Goal: Book appointment/travel/reservation

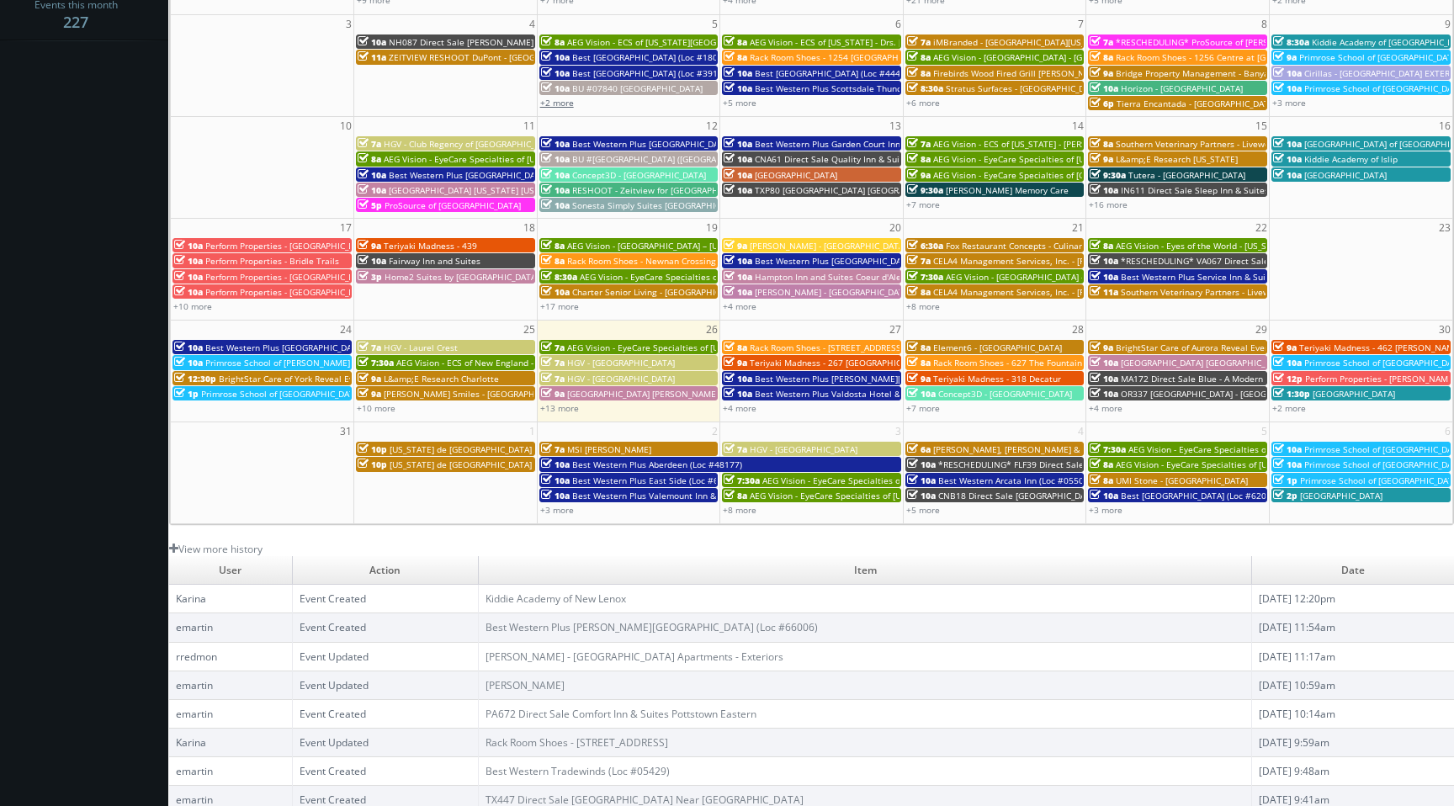
scroll to position [358, 0]
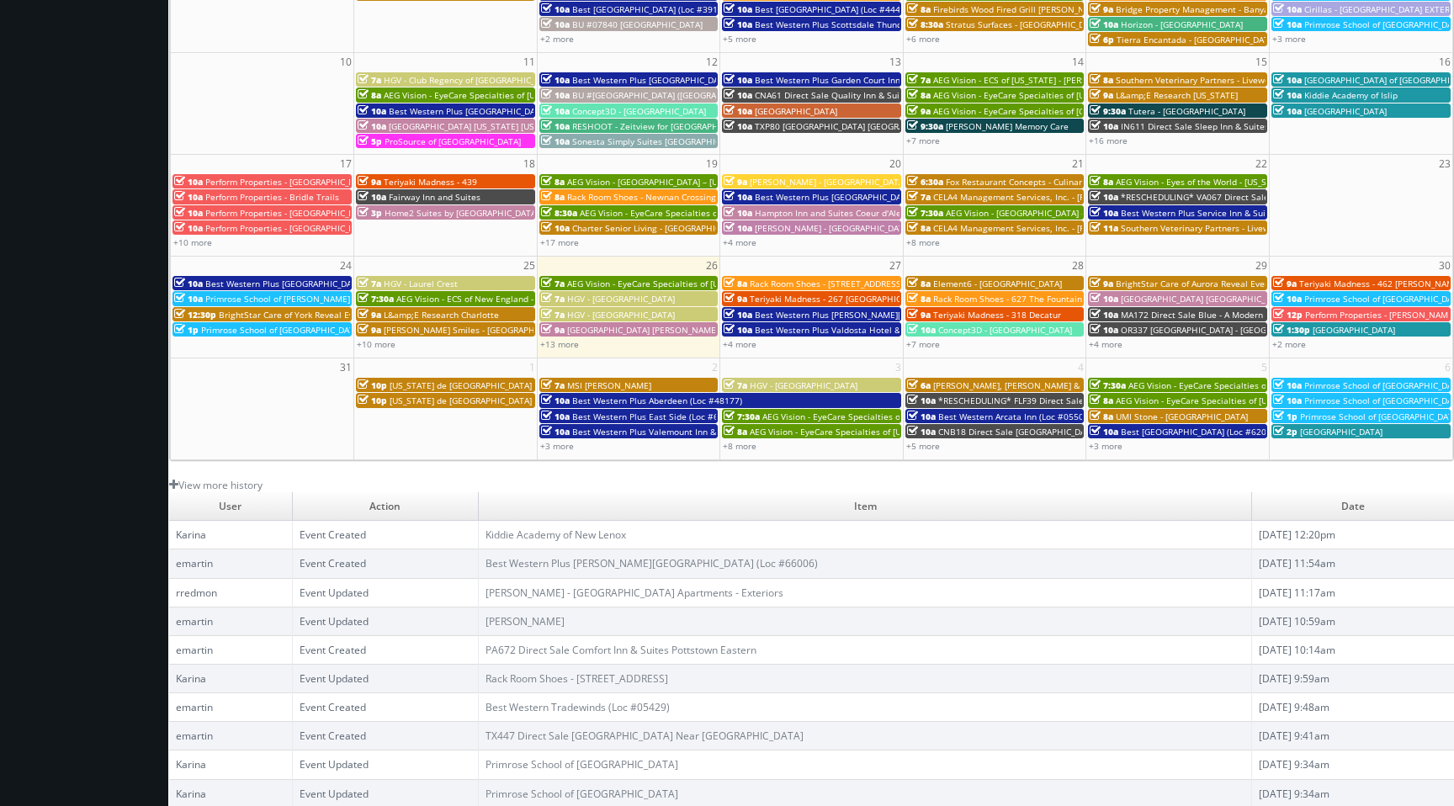
click at [654, 314] on div "7a HGV - [GEOGRAPHIC_DATA]" at bounding box center [629, 314] width 176 height 13
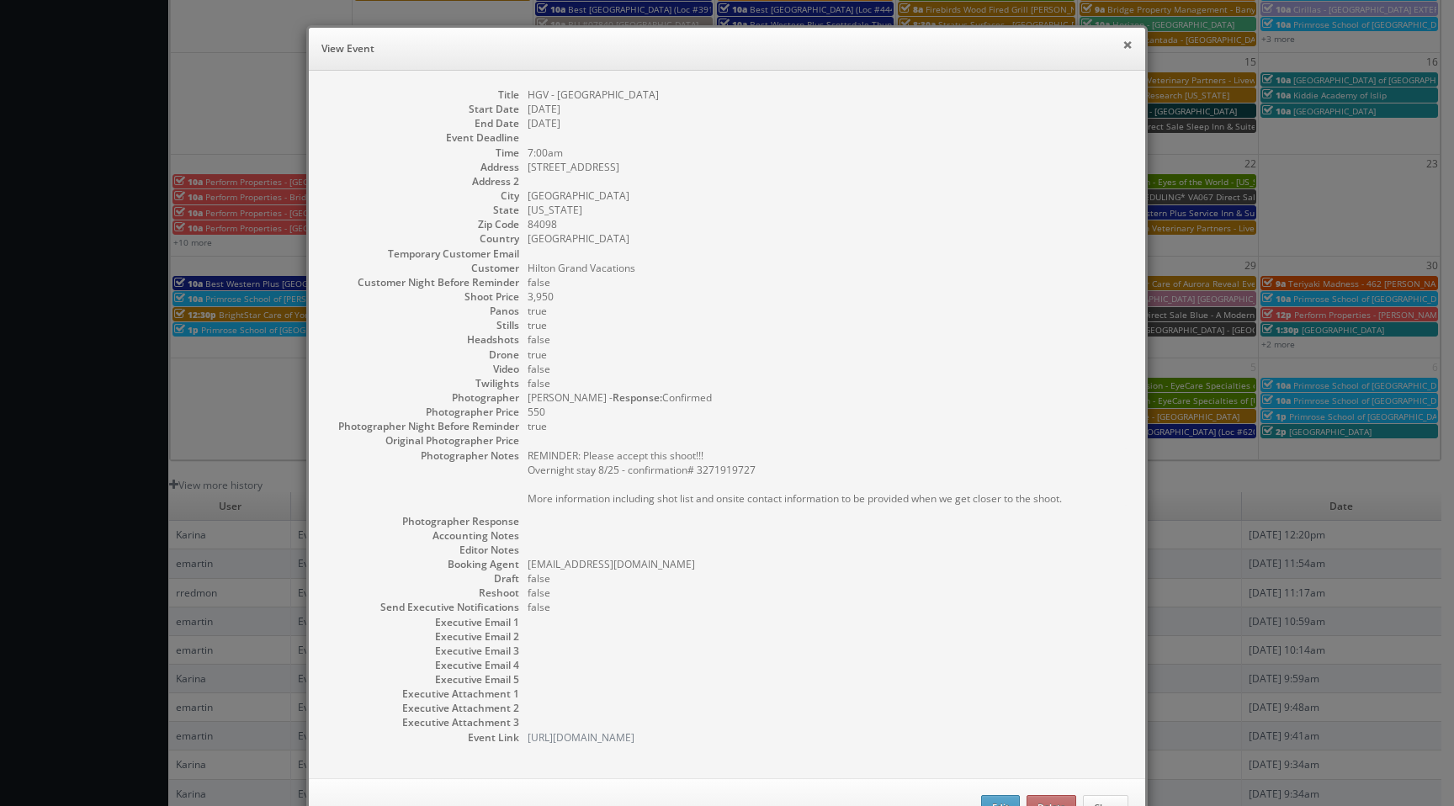
click at [1130, 40] on button "×" at bounding box center [1128, 45] width 10 height 12
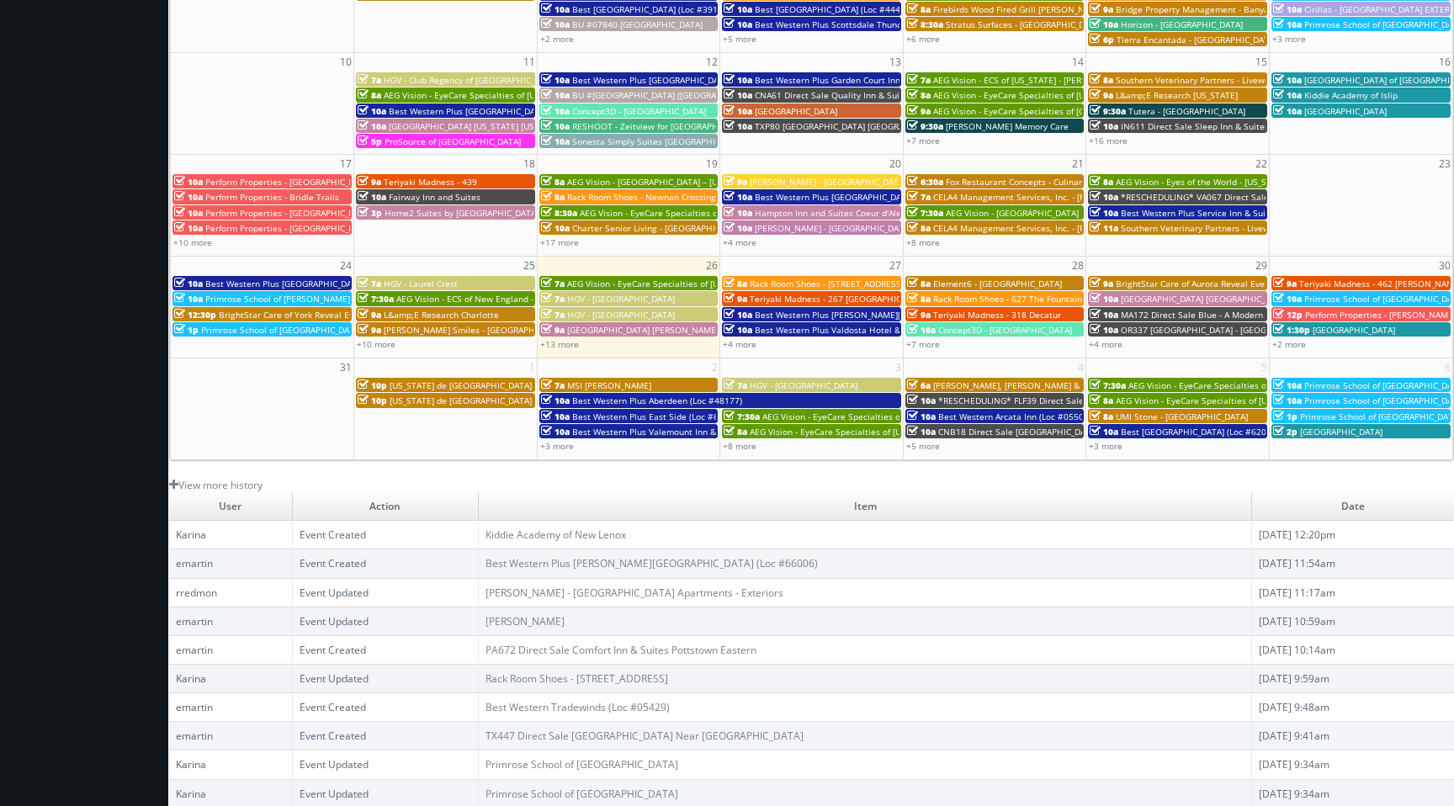
scroll to position [0, 0]
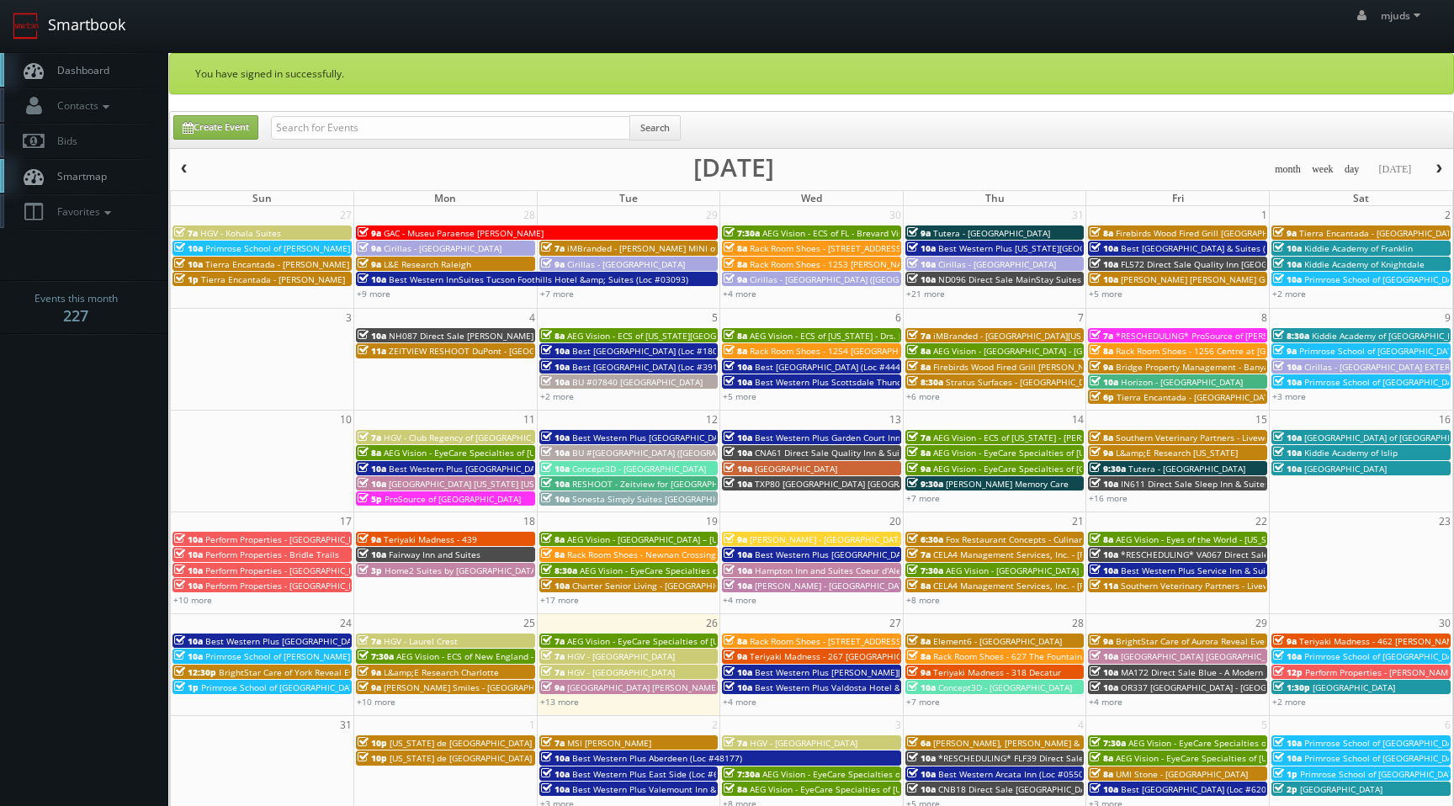
click at [30, 26] on img at bounding box center [26, 26] width 27 height 27
